Goal: Task Accomplishment & Management: Manage account settings

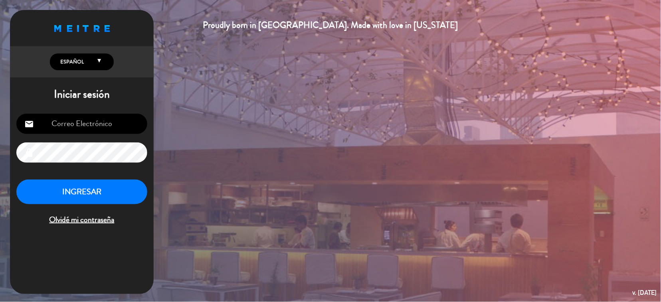
type input "[EMAIL_ADDRESS][DOMAIN_NAME]"
click at [57, 176] on div "[EMAIL_ADDRESS][DOMAIN_NAME] email lock INGRESAR Olvidé mi contraseña" at bounding box center [82, 170] width 144 height 126
click at [58, 180] on button "INGRESAR" at bounding box center [81, 192] width 131 height 25
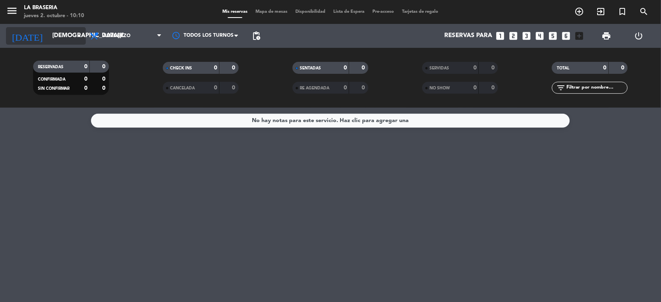
click at [15, 41] on icon "[DATE]" at bounding box center [27, 36] width 42 height 18
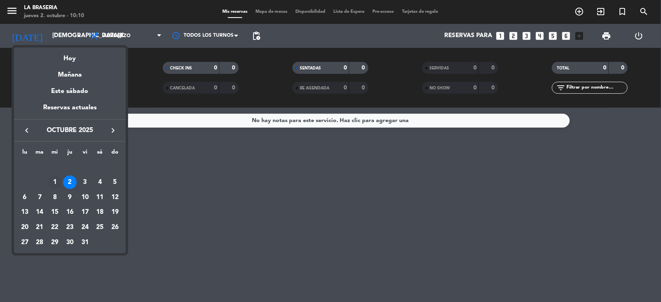
click at [56, 188] on div "1" at bounding box center [55, 183] width 14 height 14
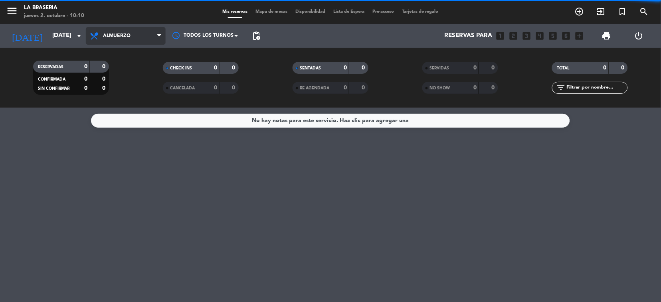
click at [137, 39] on span "Almuerzo" at bounding box center [126, 36] width 80 height 18
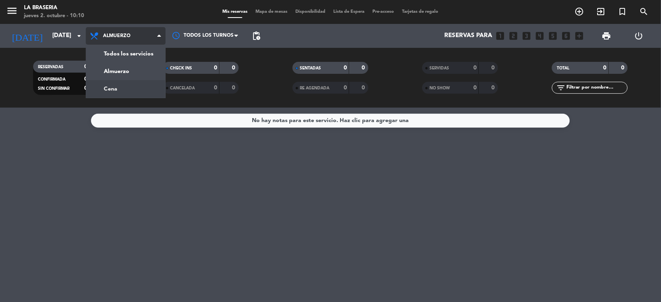
click at [113, 85] on div "menu La Braseria [DATE] 2. octubre - 10:10 Mis reservas Mapa de mesas Disponibi…" at bounding box center [330, 54] width 661 height 108
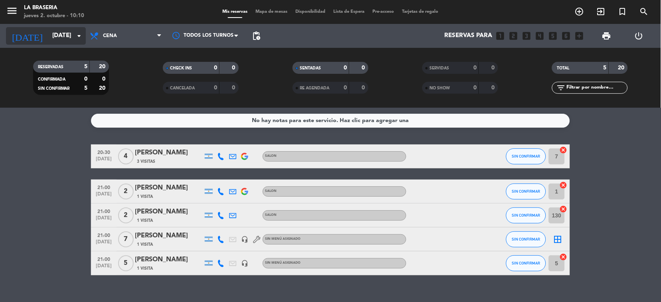
click at [48, 28] on input "[DATE]" at bounding box center [87, 35] width 79 height 15
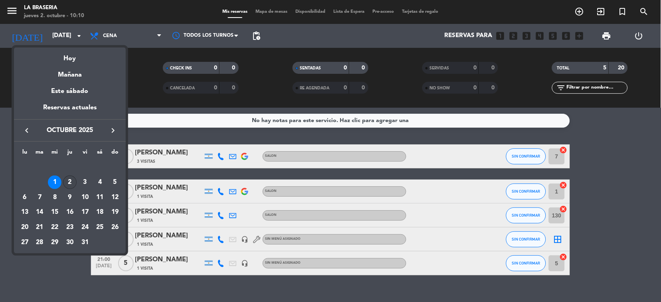
click at [76, 183] on div "2" at bounding box center [70, 183] width 14 height 14
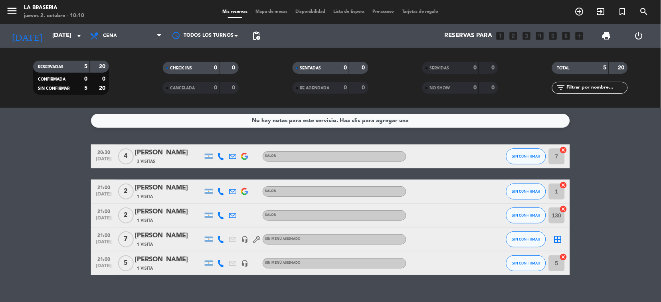
type input "[DEMOGRAPHIC_DATA][DATE]"
